Goal: Navigation & Orientation: Find specific page/section

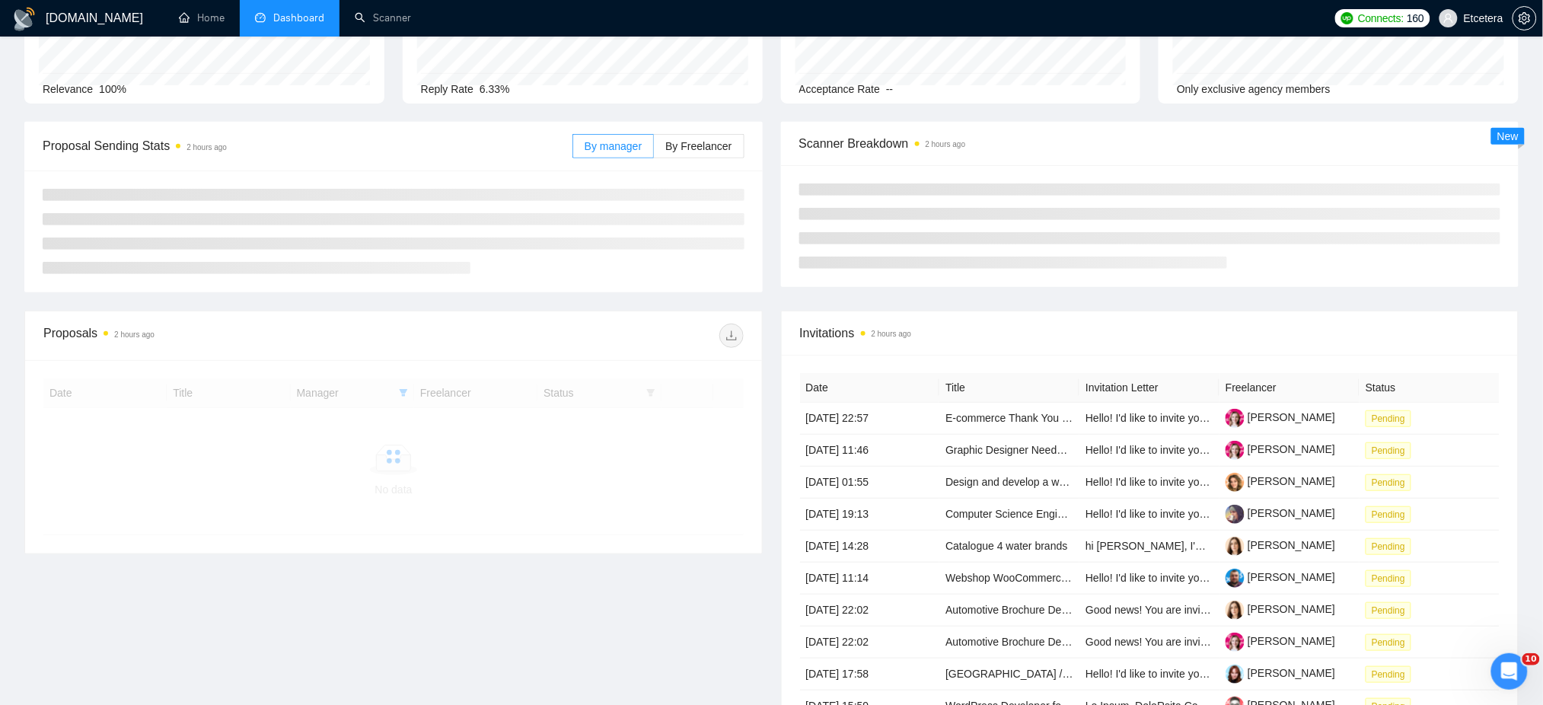
scroll to position [203, 0]
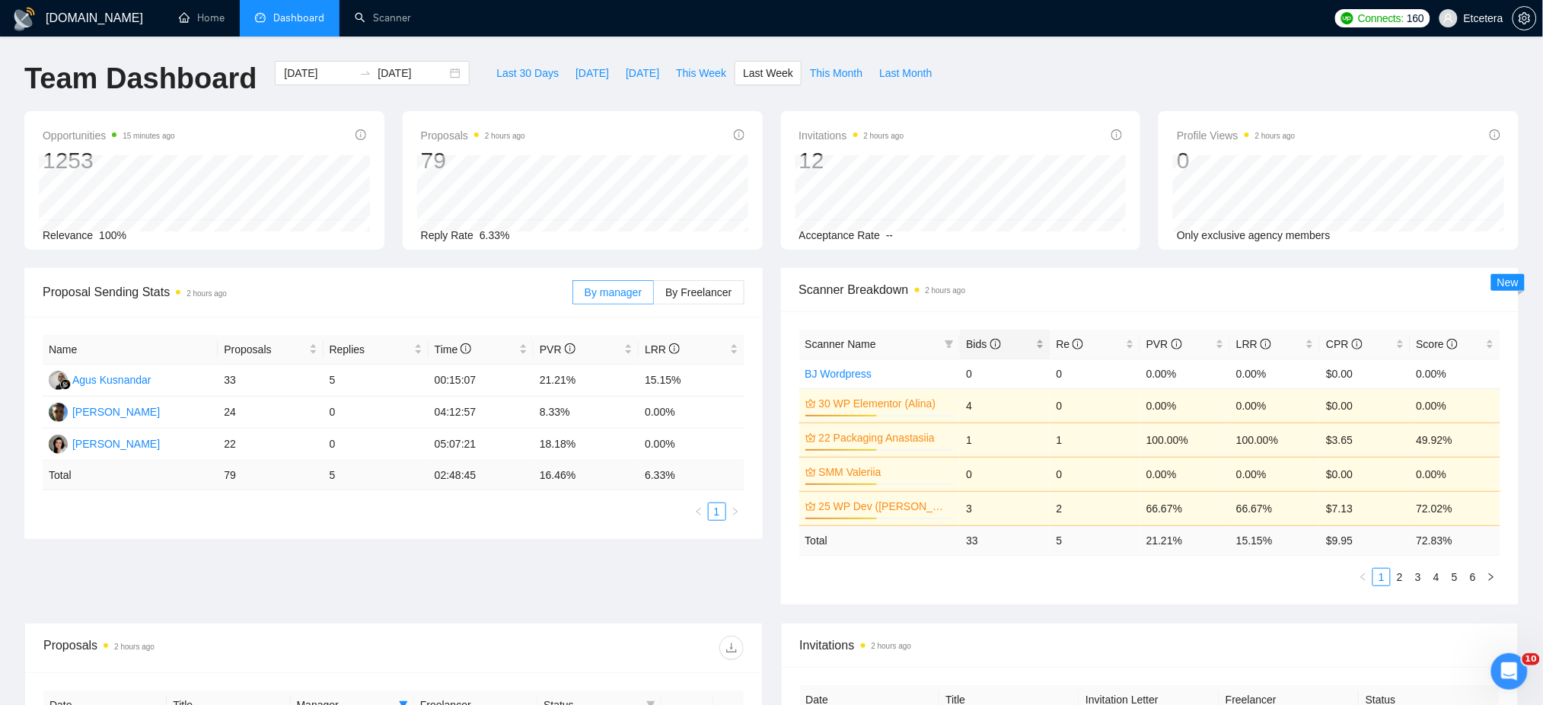
click at [1042, 338] on div "Bids" at bounding box center [1005, 344] width 78 height 17
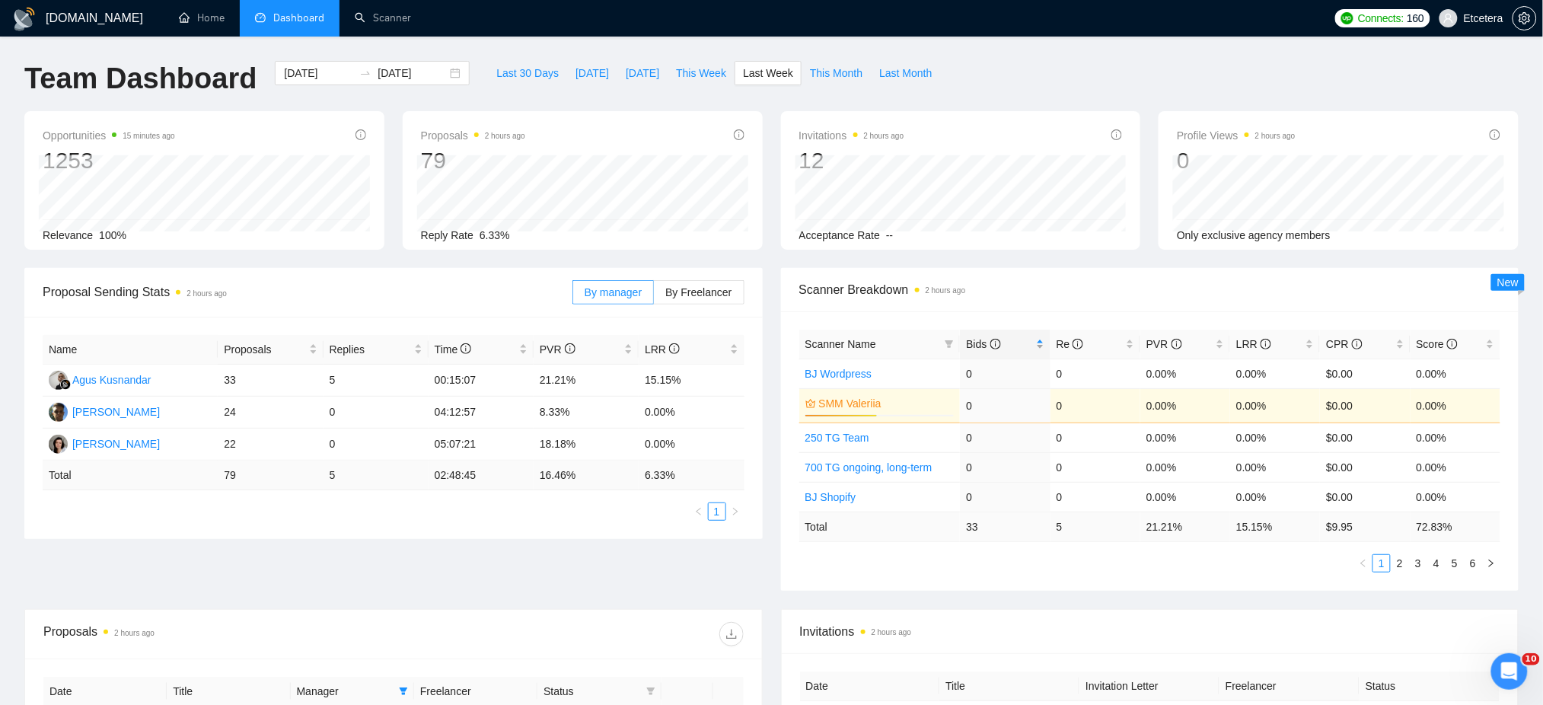
click at [1042, 338] on div "Bids" at bounding box center [1005, 344] width 78 height 17
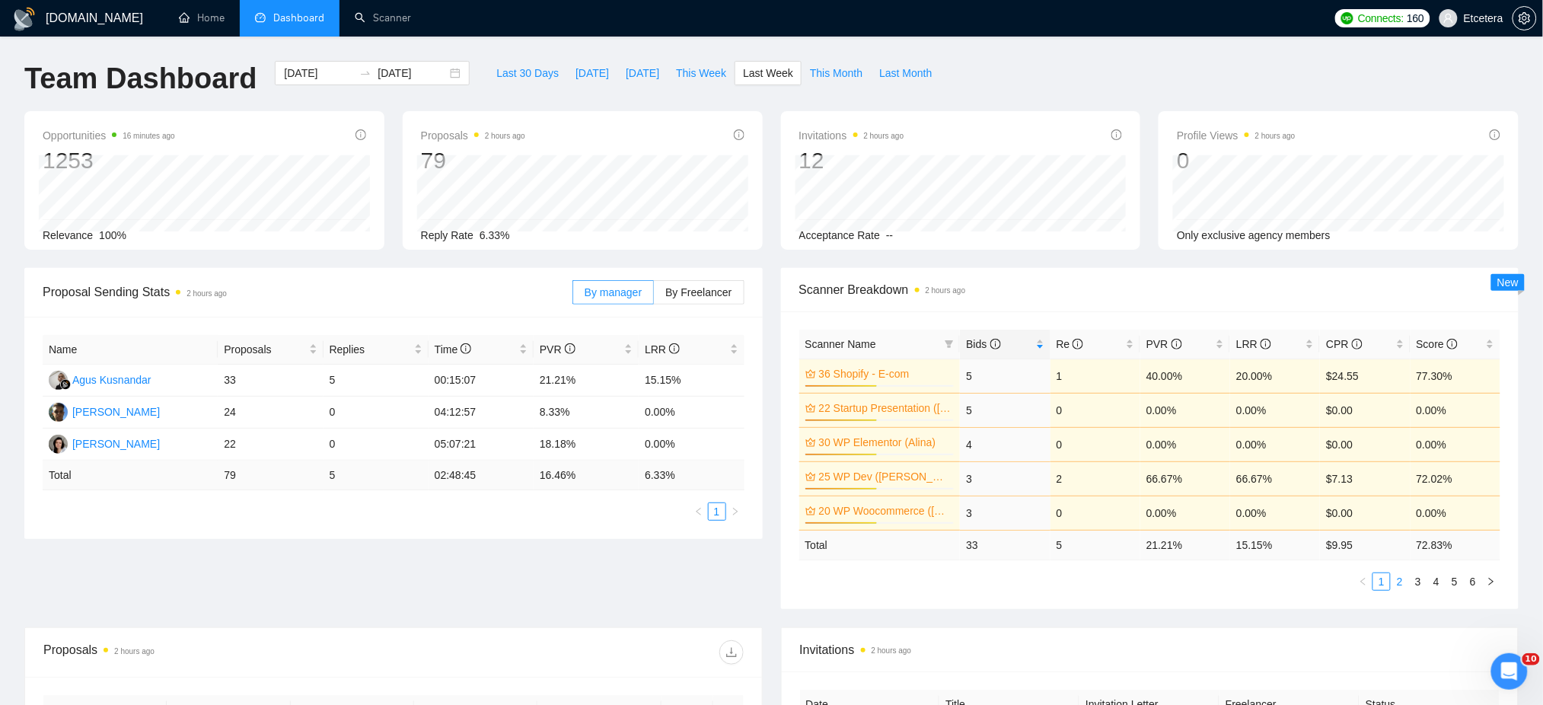
click at [1404, 585] on link "2" at bounding box center [1400, 581] width 17 height 17
click at [1042, 343] on div "Bids" at bounding box center [1005, 344] width 78 height 17
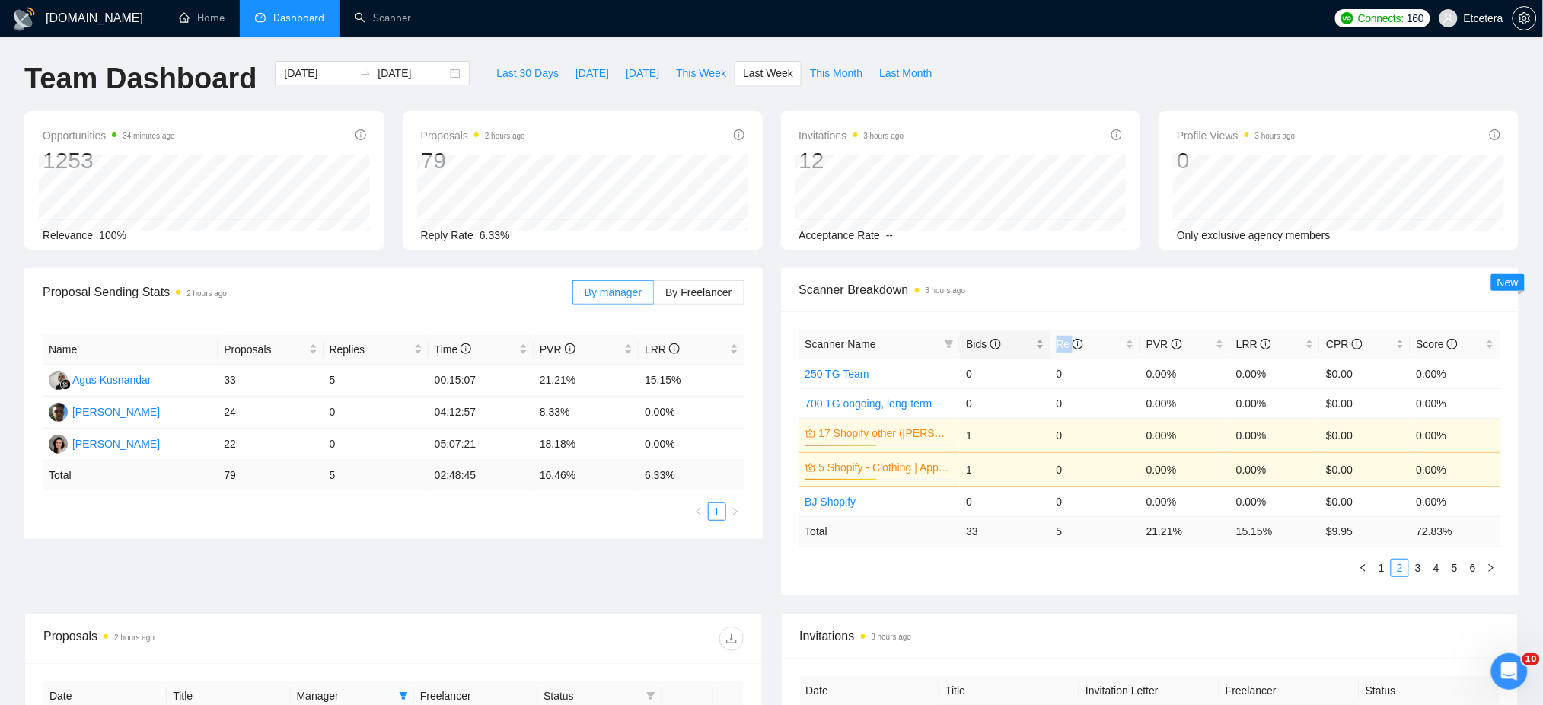
click at [1042, 343] on div "Bids" at bounding box center [1005, 344] width 78 height 17
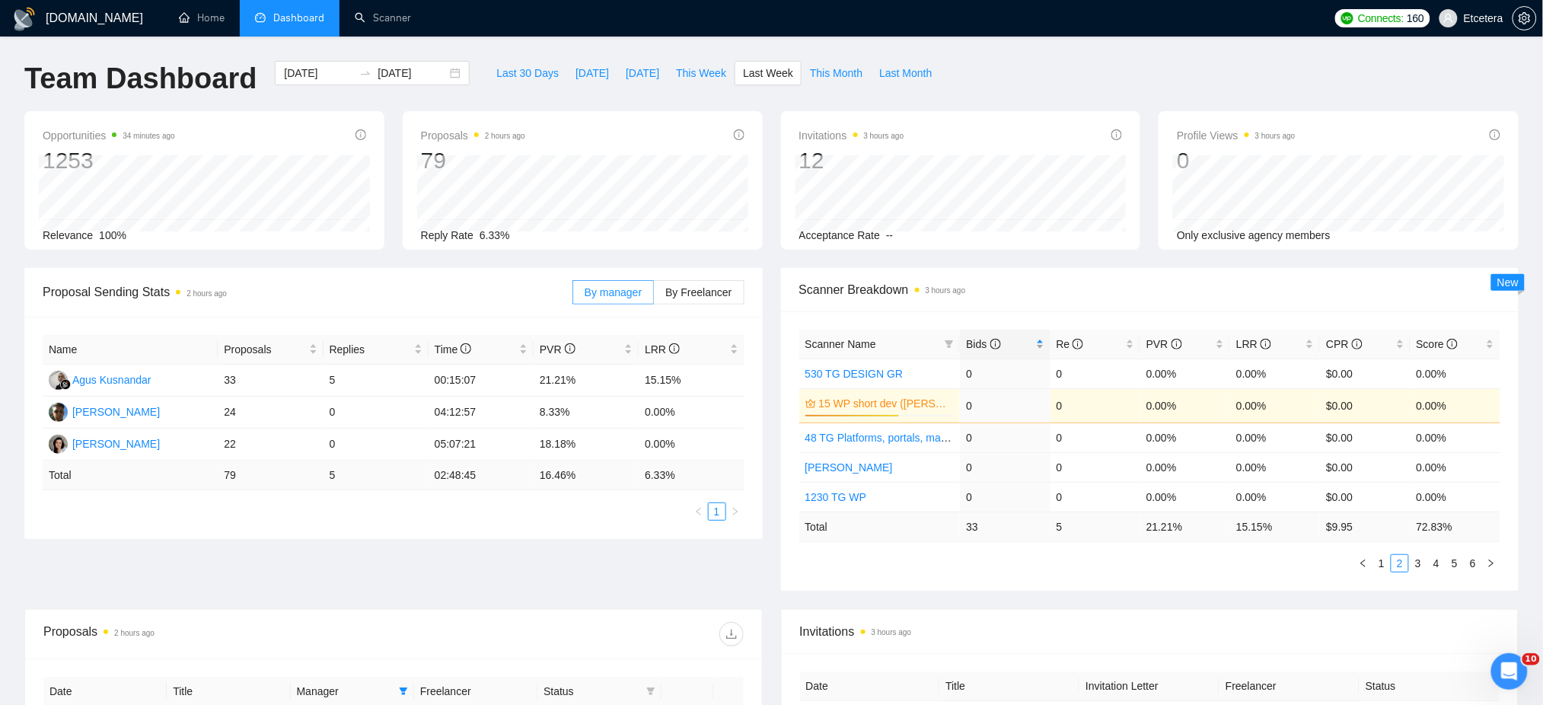
click at [1042, 337] on div "Bids" at bounding box center [1005, 344] width 78 height 17
